Goal: Task Accomplishment & Management: Complete application form

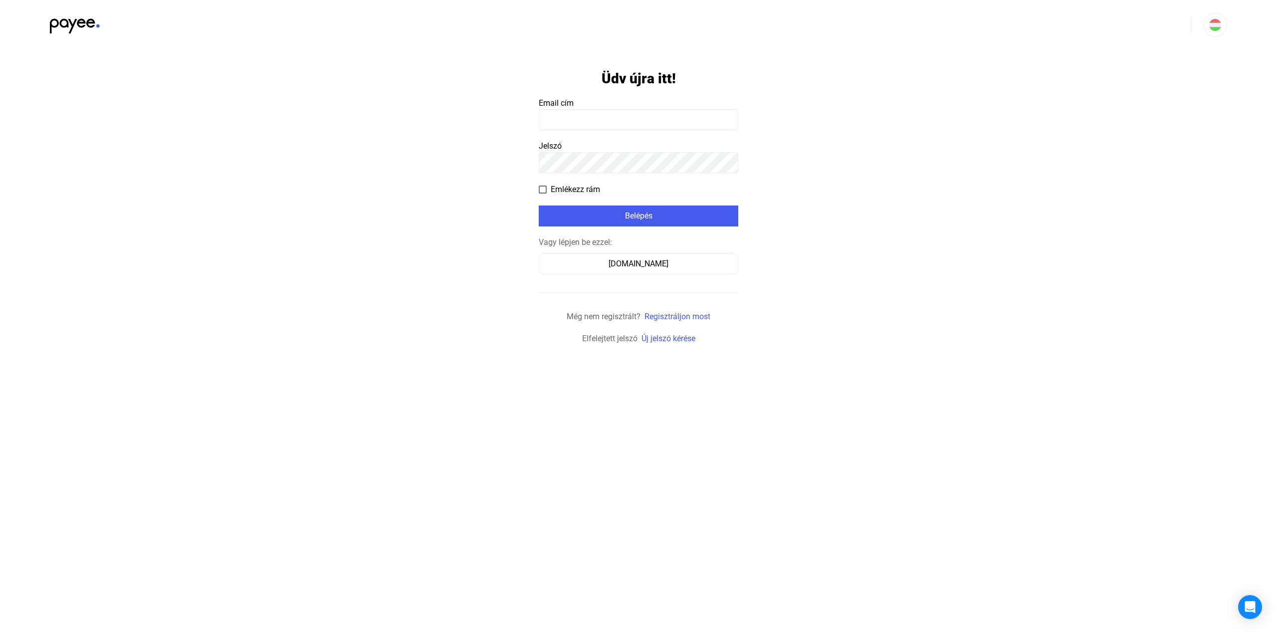
click at [646, 131] on form "Üdv újra itt! Email cím Jelszó Emlékezz rám Belépés Vagy lépjen be ezzel: [DOMA…" at bounding box center [639, 197] width 200 height 295
click at [645, 128] on input at bounding box center [639, 119] width 200 height 21
type input "**********"
click at [689, 214] on div "Belépés" at bounding box center [639, 216] width 194 height 12
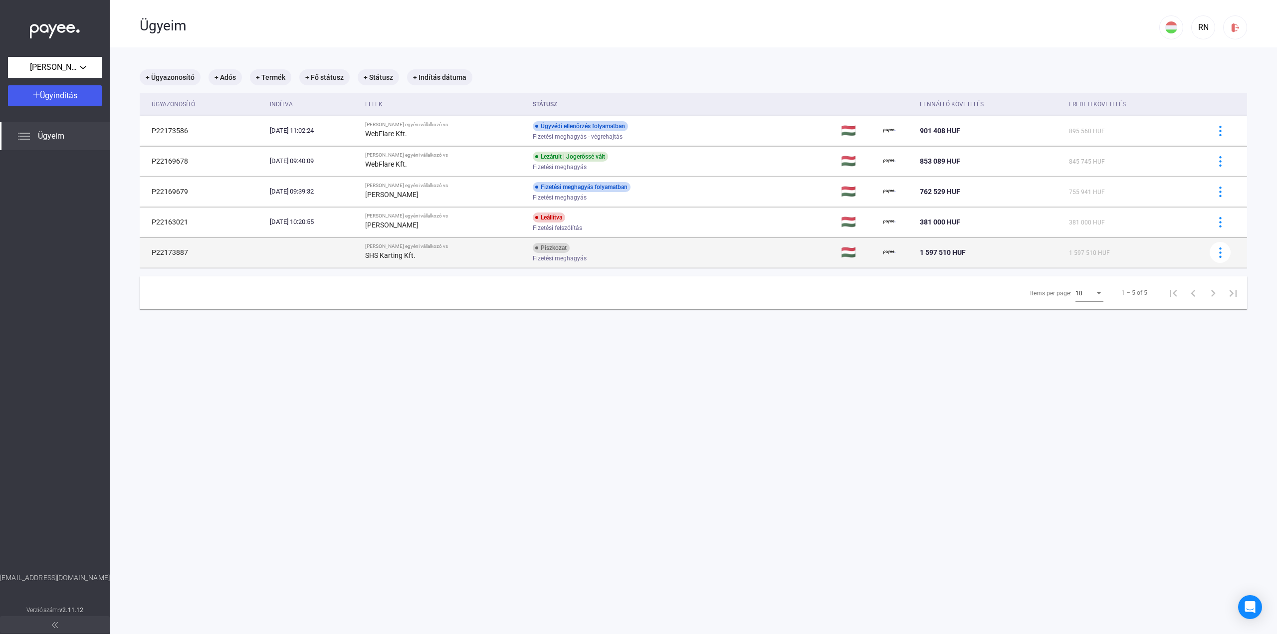
click at [653, 259] on div "Fizetési meghagyás" at bounding box center [612, 258] width 159 height 7
click at [1215, 252] on img at bounding box center [1220, 252] width 10 height 10
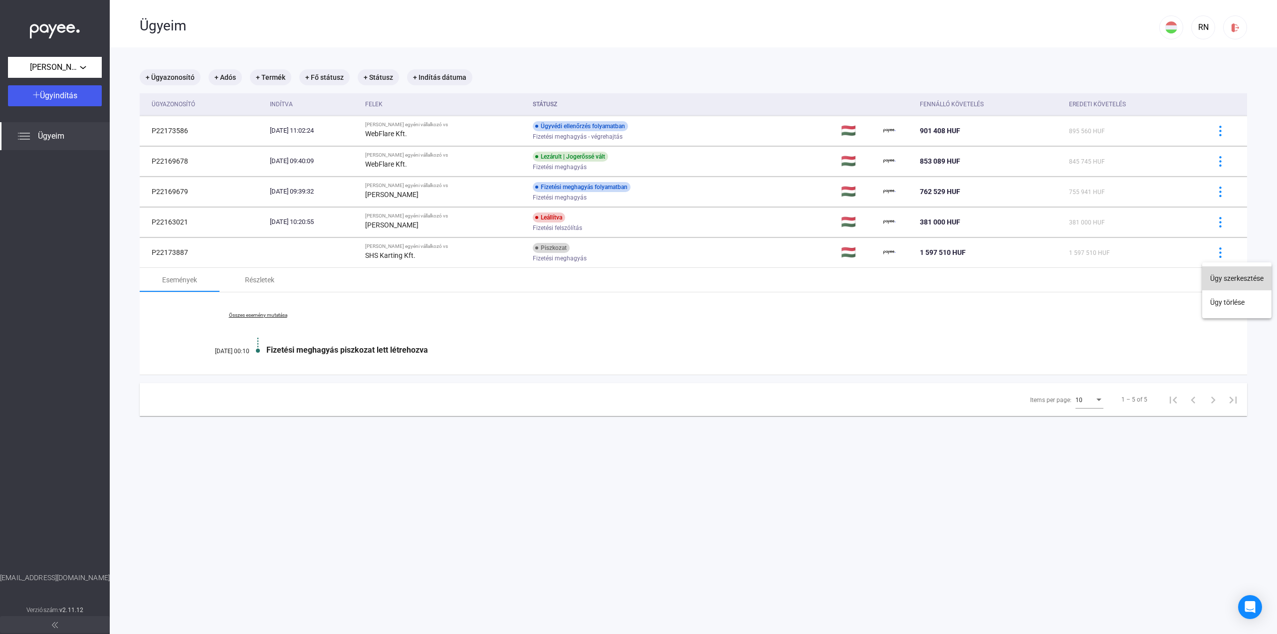
click at [1240, 272] on button "Ügy szerkesztése" at bounding box center [1236, 278] width 69 height 24
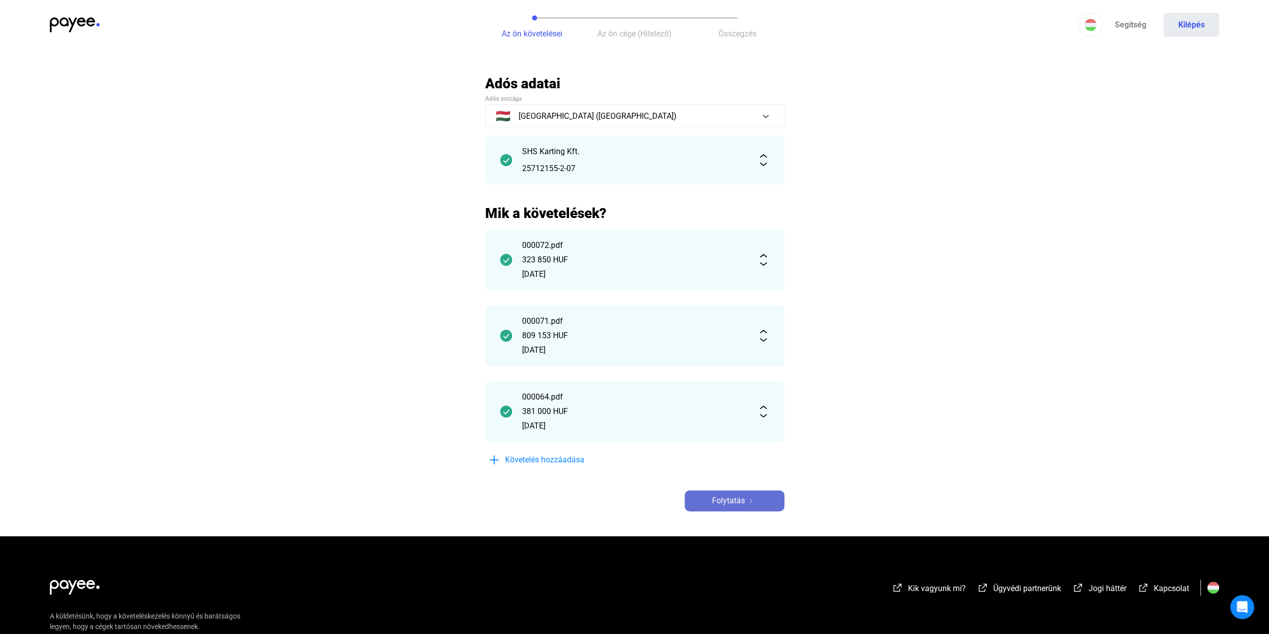
click at [727, 491] on button "Folytatás" at bounding box center [735, 500] width 100 height 21
click at [754, 489] on div "Adós adatai Adós országa 🇭🇺 [GEOGRAPHIC_DATA] ([GEOGRAPHIC_DATA]) SHS Karting K…" at bounding box center [634, 293] width 299 height 436
click at [749, 506] on div "Folytatás" at bounding box center [735, 501] width 94 height 12
click at [730, 500] on span "Folytatás" at bounding box center [728, 501] width 33 height 12
click at [734, 503] on span "Folytatás" at bounding box center [728, 501] width 33 height 12
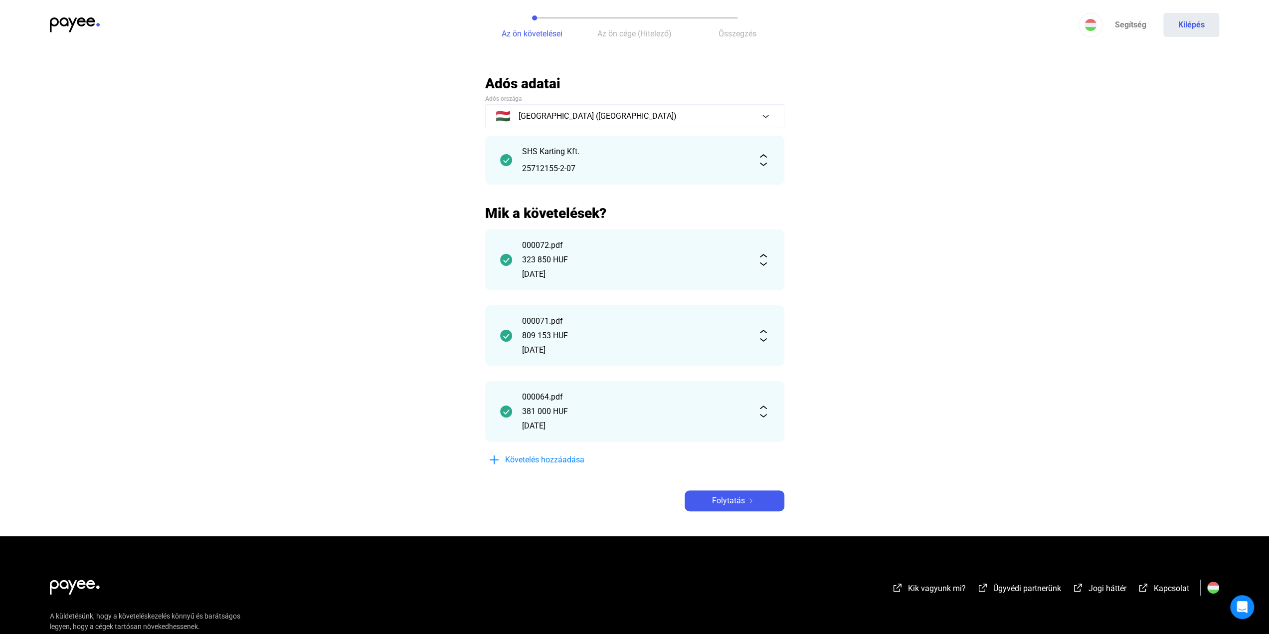
click at [634, 27] on button "Az ön cége (Hitelező)" at bounding box center [635, 25] width 103 height 50
click at [736, 30] on span "Összegzés" at bounding box center [738, 33] width 38 height 9
click at [642, 26] on button "Az ön cége (Hitelező)" at bounding box center [635, 25] width 103 height 50
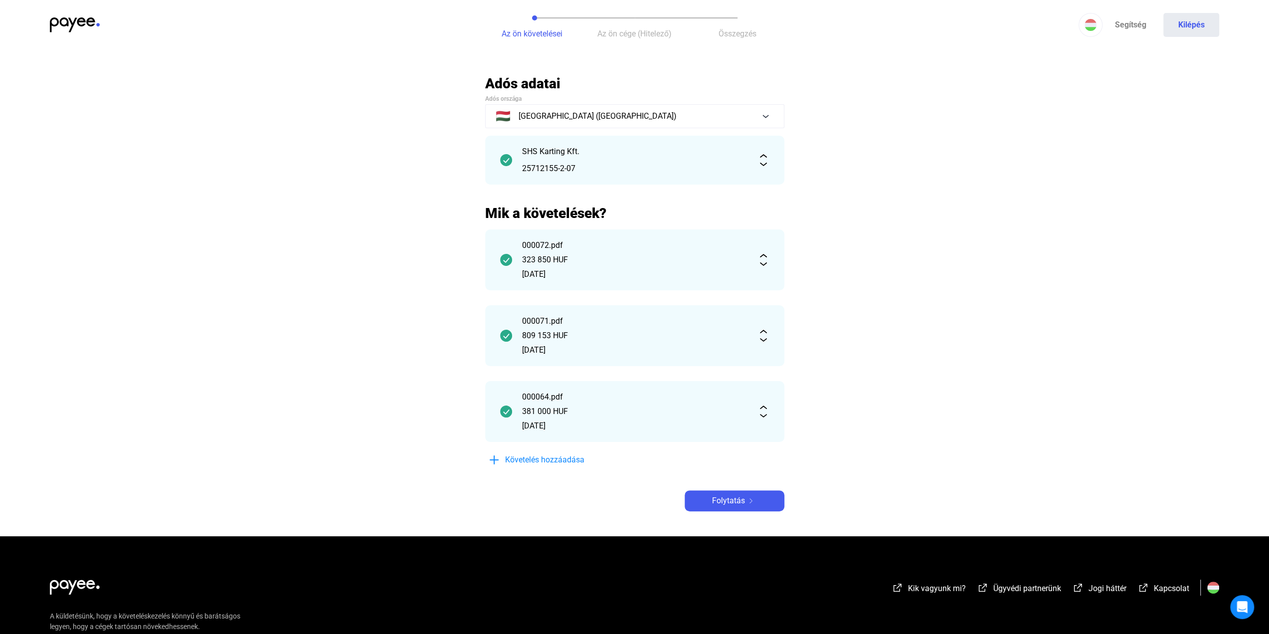
drag, startPoint x: 1248, startPoint y: 610, endPoint x: 1246, endPoint y: 593, distance: 17.1
click at [1248, 610] on div "Open Intercom Messenger" at bounding box center [1243, 607] width 24 height 24
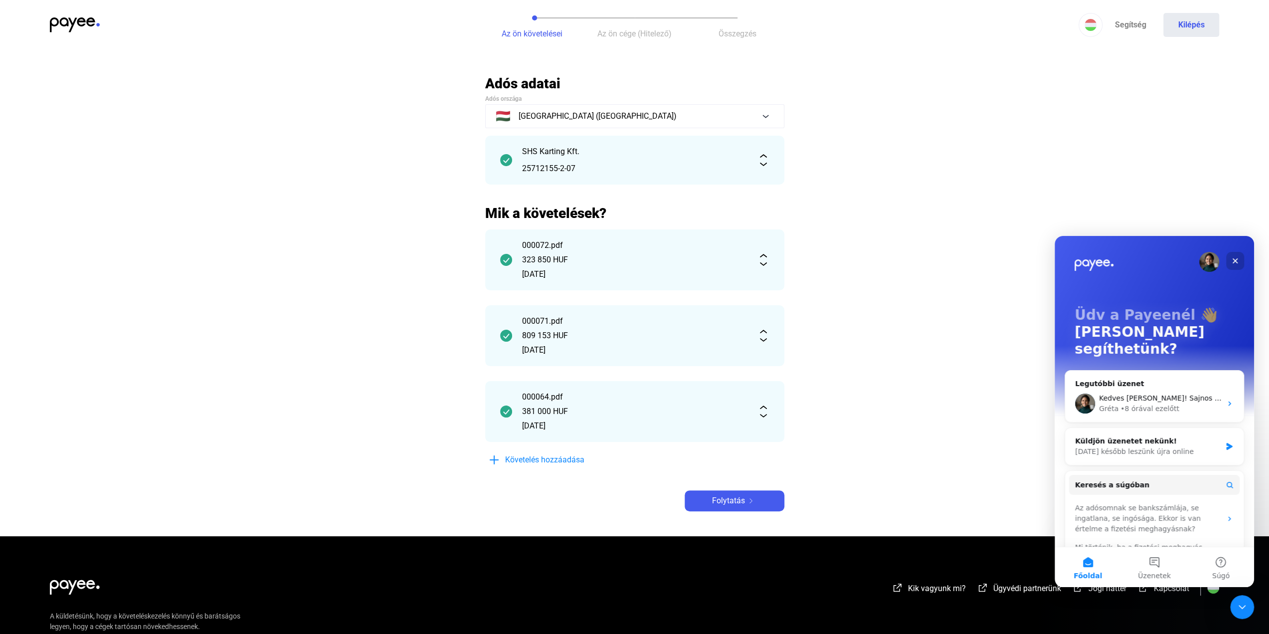
click at [1235, 260] on icon "Bezárás" at bounding box center [1235, 260] width 5 height 5
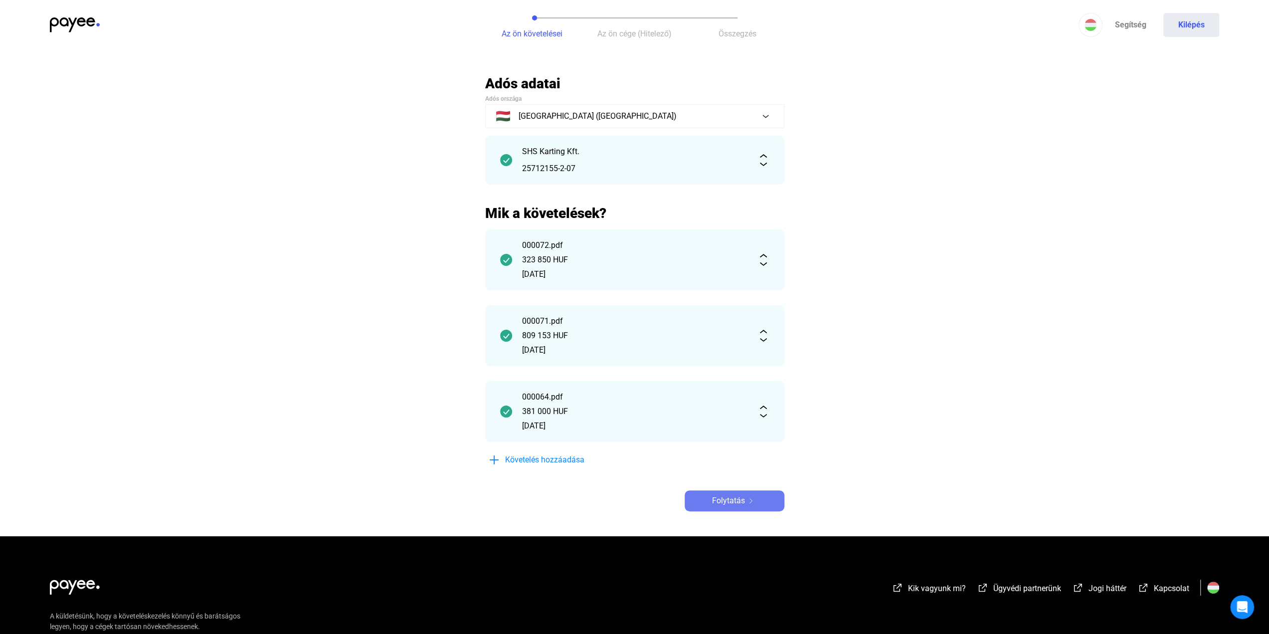
drag, startPoint x: 736, startPoint y: 496, endPoint x: 839, endPoint y: 325, distance: 199.6
click at [736, 495] on span "Folytatás" at bounding box center [728, 501] width 33 height 12
